Goal: Register for event/course

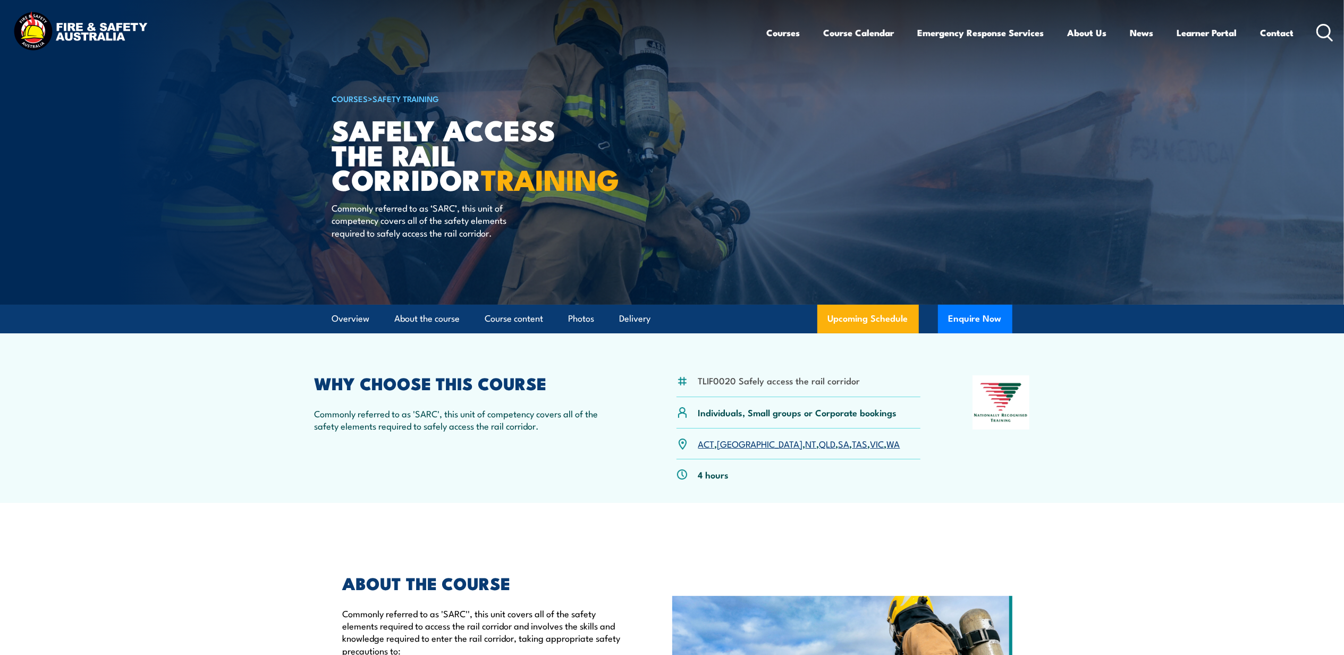
click at [819, 443] on link "QLD" at bounding box center [827, 443] width 16 height 13
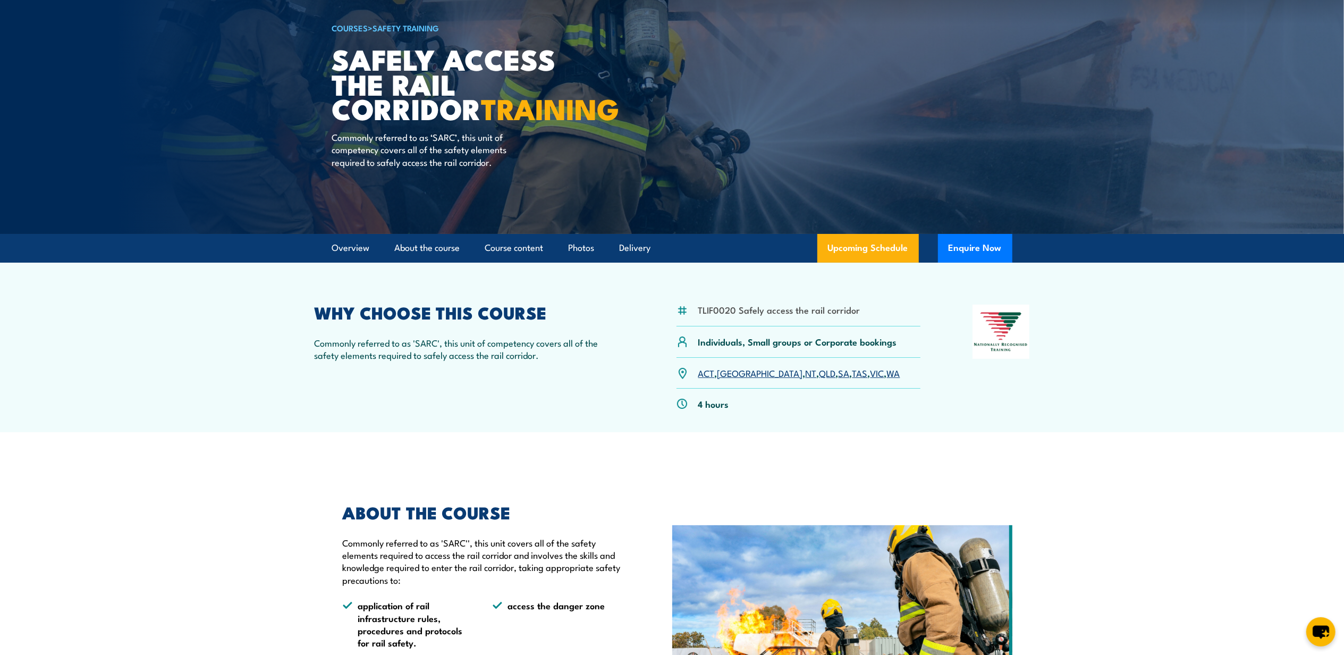
scroll to position [141, 0]
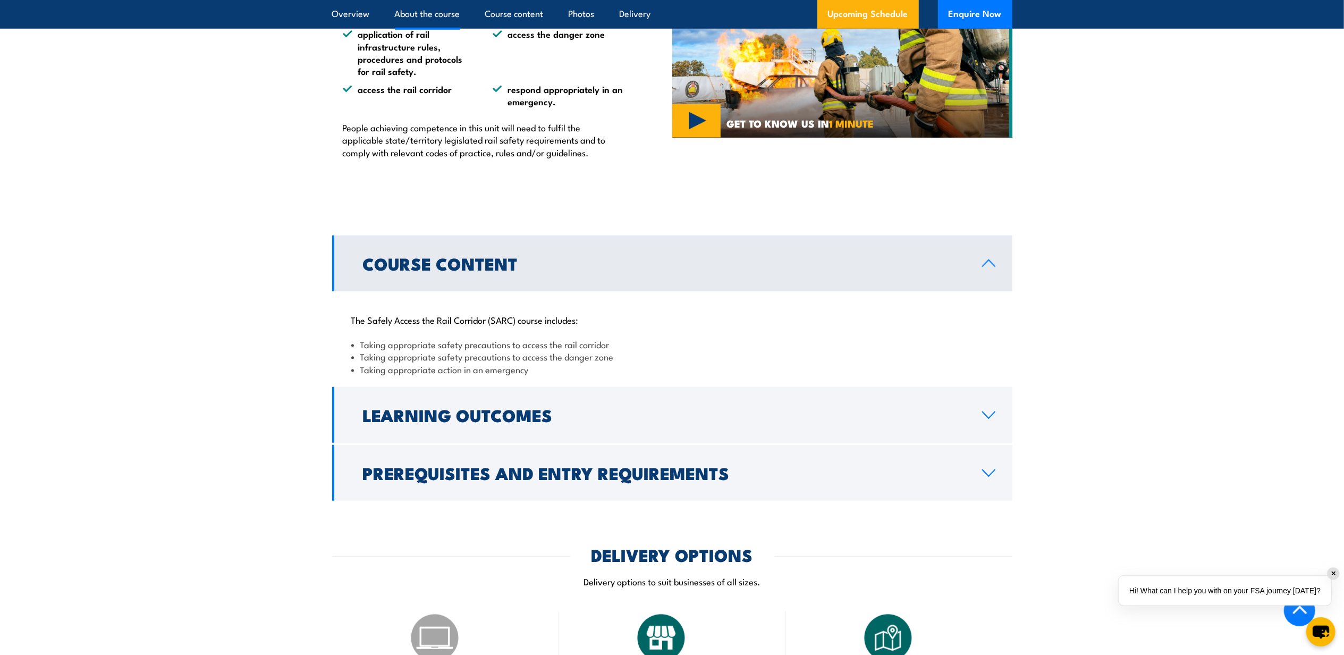
scroll to position [500, 0]
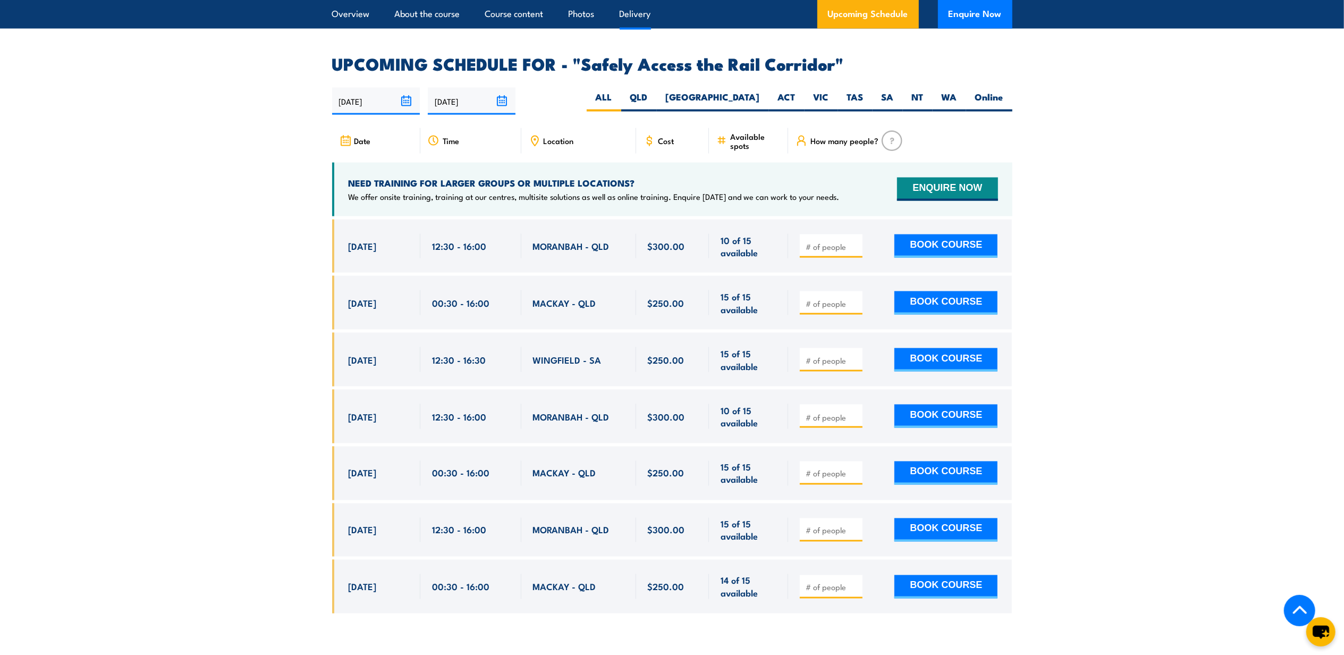
scroll to position [1629, 0]
